Goal: Book appointment/travel/reservation

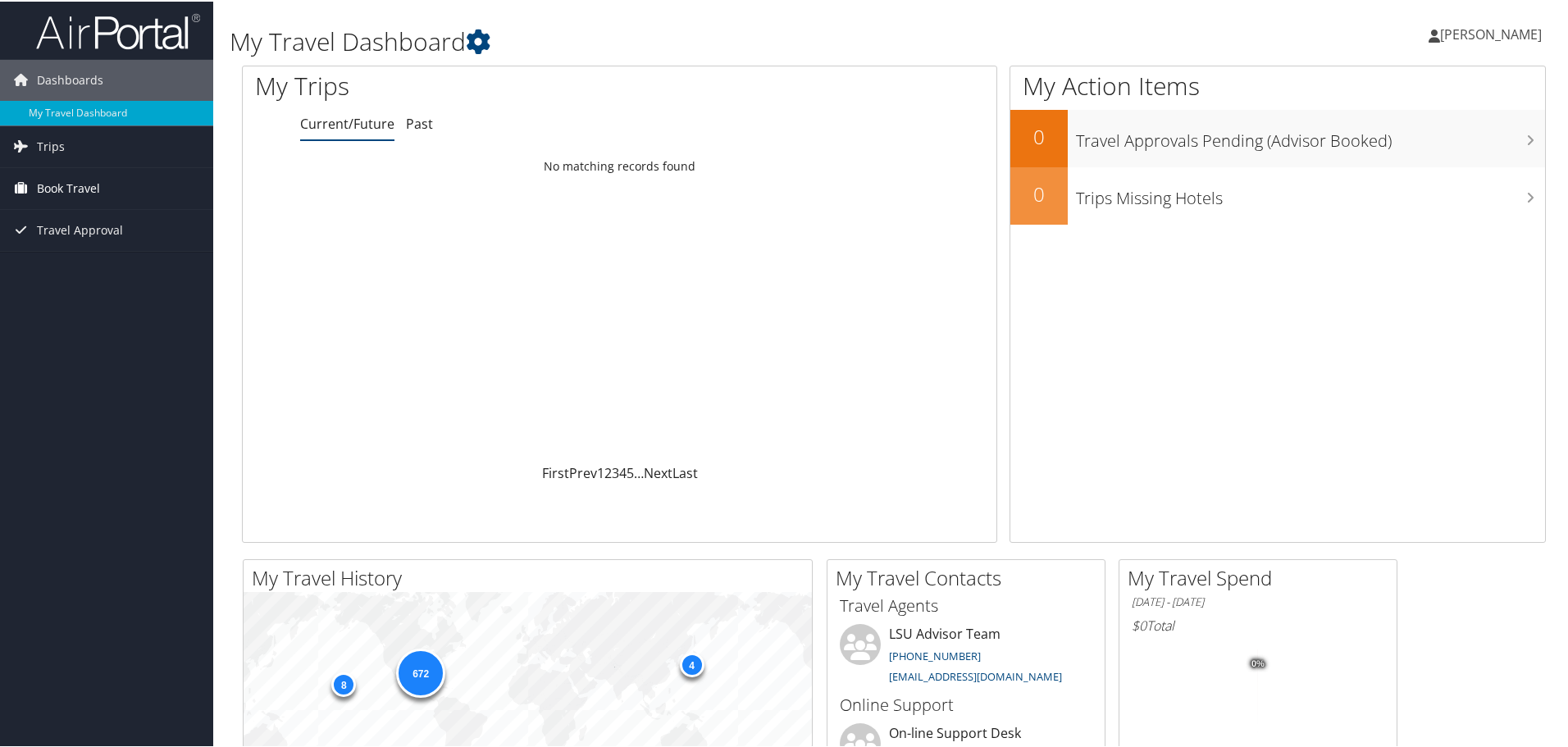
click at [80, 186] on span "Book Travel" at bounding box center [68, 186] width 63 height 41
click at [74, 245] on link "Book/Manage Online Trips" at bounding box center [106, 244] width 214 height 24
